Goal: Obtain resource: Download file/media

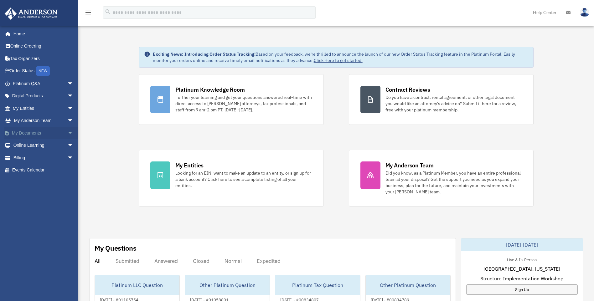
click at [67, 134] on span "arrow_drop_down" at bounding box center [73, 133] width 13 height 13
click at [34, 146] on link "Box" at bounding box center [46, 145] width 74 height 13
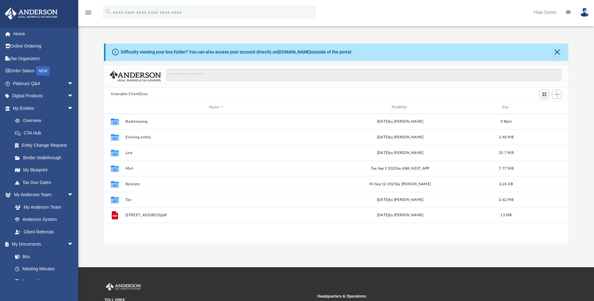
scroll to position [138, 460]
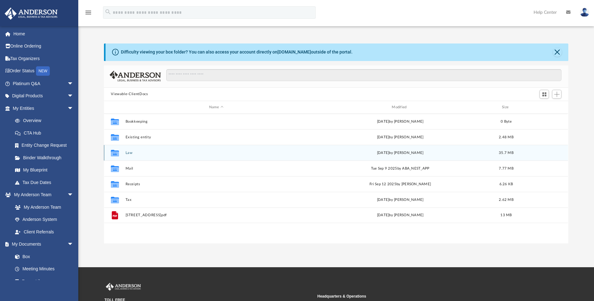
click at [125, 155] on div "Collaborated Folder Law Thu Oct 2 2025 by Samantha Mcpherson 35.7 MB" at bounding box center [336, 153] width 464 height 16
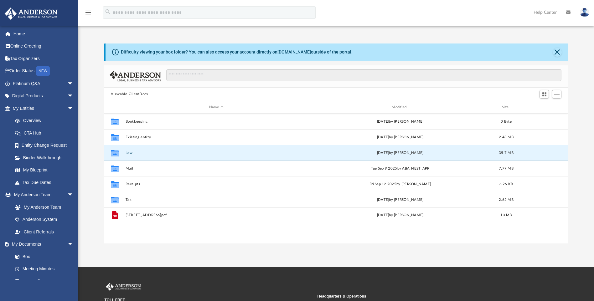
click at [129, 153] on button "Law" at bounding box center [216, 153] width 181 height 4
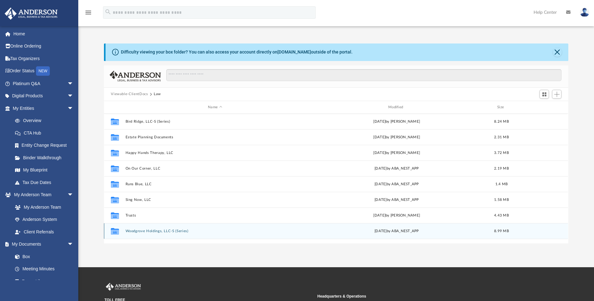
click at [137, 228] on div "Collaborated Folder Woodgrove Holdings, LLC-S (Series) Mon Sep 15 2025 by ABA_N…" at bounding box center [336, 231] width 464 height 16
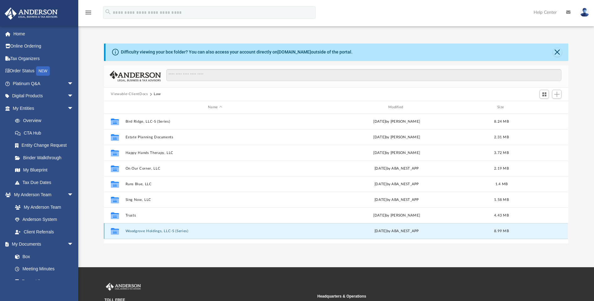
click at [137, 230] on button "Woodgrove Holdings, LLC-S (Series)" at bounding box center [215, 231] width 179 height 4
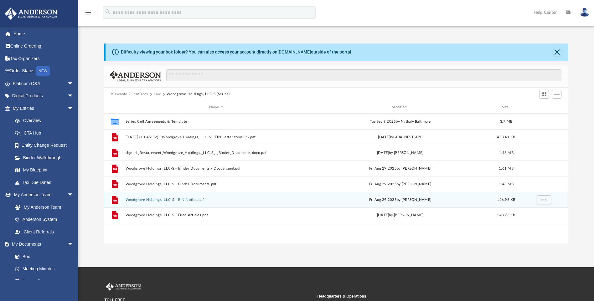
click at [177, 200] on button "Woodgrove Holdings, LLC-S - EIN Notice.pdf" at bounding box center [216, 200] width 181 height 4
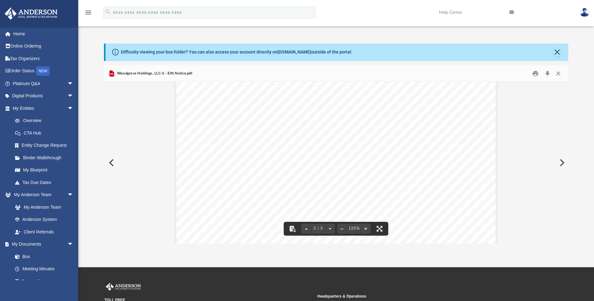
scroll to position [439, 0]
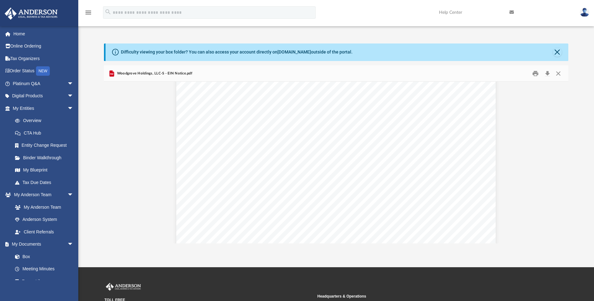
click at [99, 26] on div "menu search Site Menu add dianagovert@yahoo.com My Profile Reset Password Logou…" at bounding box center [297, 15] width 585 height 21
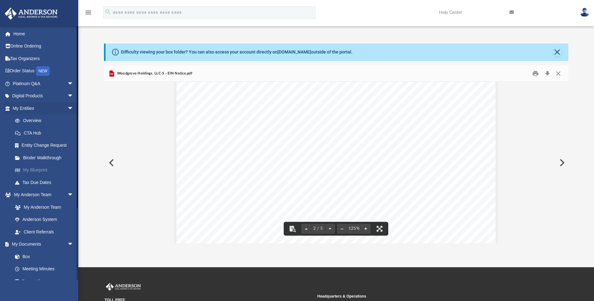
click at [30, 170] on link "My Blueprint" at bounding box center [46, 170] width 74 height 13
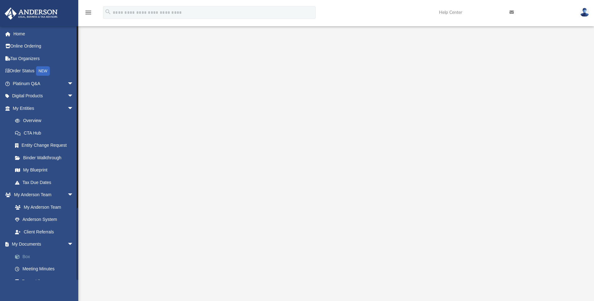
click at [33, 259] on link "Box" at bounding box center [46, 257] width 74 height 13
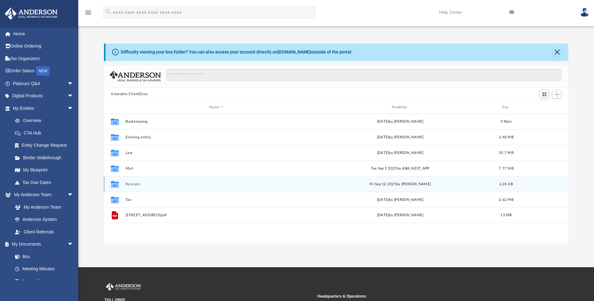
scroll to position [138, 460]
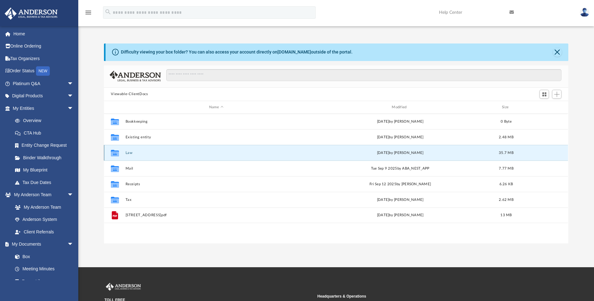
click at [126, 152] on button "Law" at bounding box center [216, 153] width 181 height 4
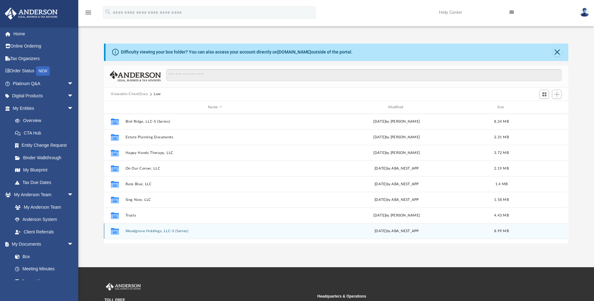
click at [179, 234] on div "Collaborated Folder Woodgrove Holdings, LLC-S (Series) Mon Sep 15 2025 by ABA_N…" at bounding box center [336, 231] width 464 height 16
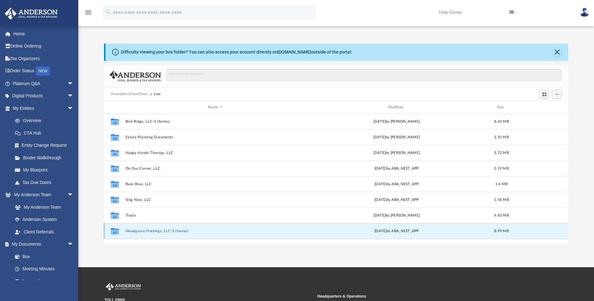
click at [179, 232] on button "Woodgrove Holdings, LLC-S (Series)" at bounding box center [215, 231] width 179 height 4
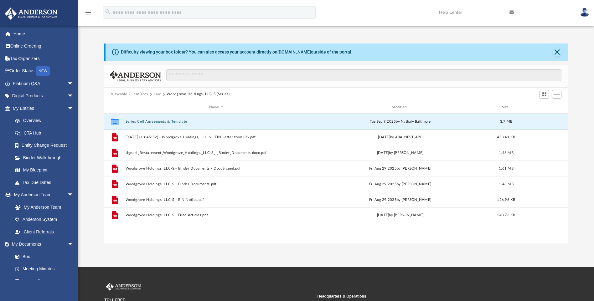
click at [142, 122] on button "Series Cell Agreements & Template" at bounding box center [216, 122] width 181 height 4
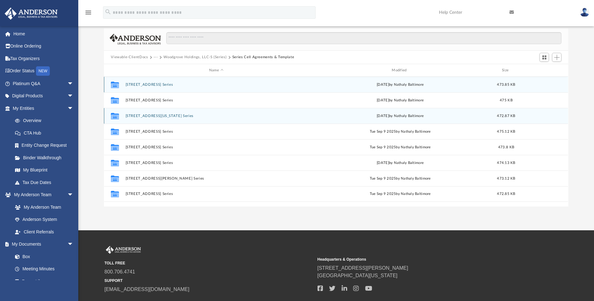
scroll to position [0, 0]
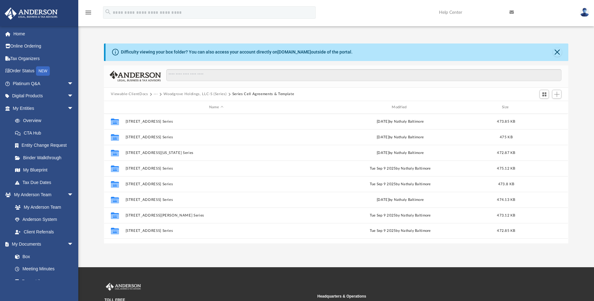
click at [194, 92] on button "Woodgrove Holdings, LLC-S (Series)" at bounding box center [195, 94] width 63 height 6
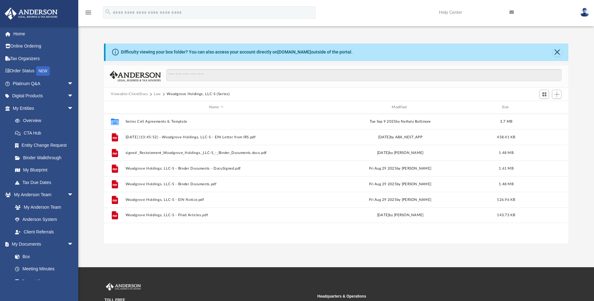
click at [156, 94] on button "Law" at bounding box center [157, 94] width 7 height 6
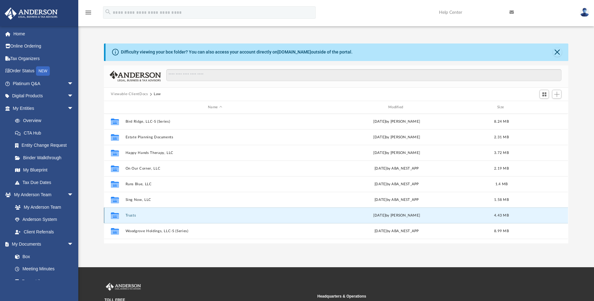
click at [130, 215] on button "Trusts" at bounding box center [215, 216] width 179 height 4
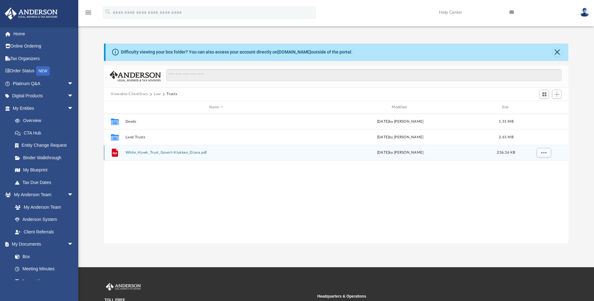
click at [144, 153] on button "White_Hawk_Trust_Govert-Klukken_Diana.pdf" at bounding box center [216, 153] width 181 height 4
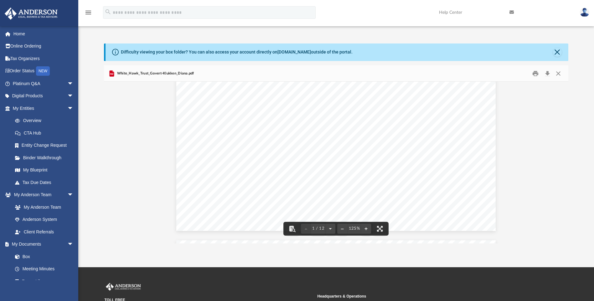
scroll to position [345, 0]
